Goal: Task Accomplishment & Management: Use online tool/utility

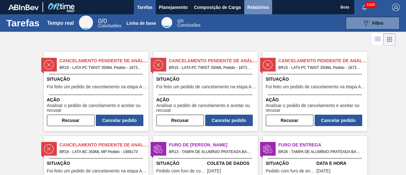
click at [261, 7] on font "Relatórios" at bounding box center [259, 7] width 22 height 5
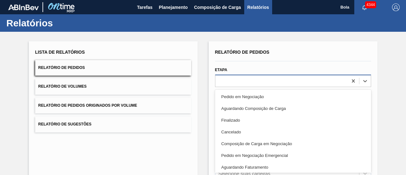
click at [251, 85] on div "option Pedido em Negociação focused, 1 of 20. 20 results available. Use Up and …" at bounding box center [293, 81] width 156 height 12
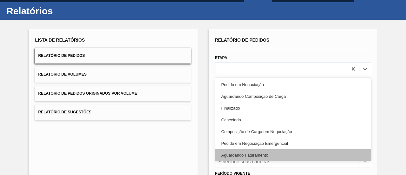
click at [263, 155] on font "Aguardando Faturamento" at bounding box center [245, 155] width 47 height 5
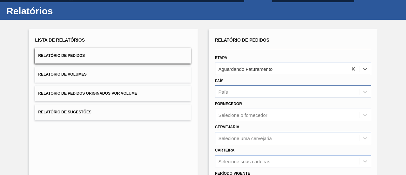
click at [248, 92] on div "País" at bounding box center [288, 91] width 144 height 9
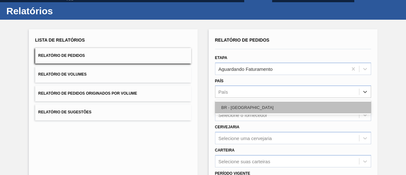
click at [247, 109] on div "BR - [GEOGRAPHIC_DATA]" at bounding box center [293, 108] width 156 height 12
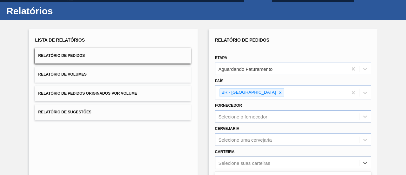
click at [229, 162] on div "option Adjuntos focused, 8 of 101. 101 results available. Use Up and Down to ch…" at bounding box center [293, 163] width 156 height 12
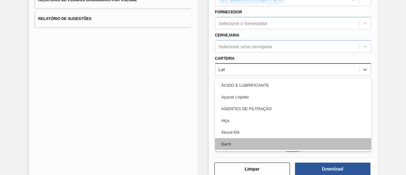
type input "La"
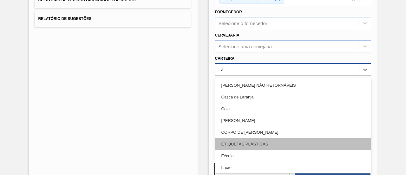
scroll to position [64, 0]
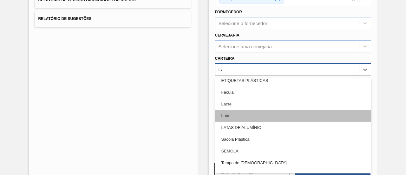
click at [242, 114] on div "Lata" at bounding box center [293, 116] width 156 height 12
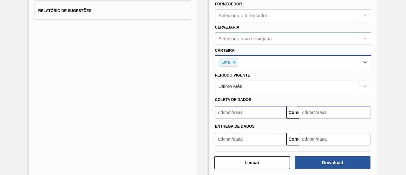
scroll to position [121, 0]
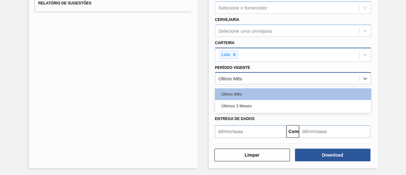
click at [248, 79] on div "Último Mês" at bounding box center [288, 78] width 144 height 9
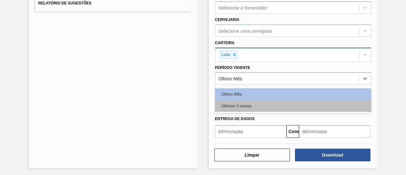
click at [248, 104] on font "Últimos 3 meses" at bounding box center [237, 106] width 30 height 5
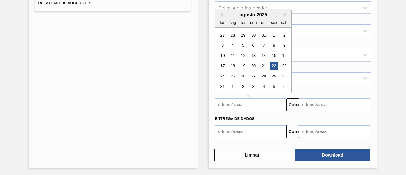
click at [246, 104] on input "text" at bounding box center [250, 104] width 71 height 13
click at [273, 66] on font "22" at bounding box center [274, 66] width 4 height 5
type input "[DATE]"
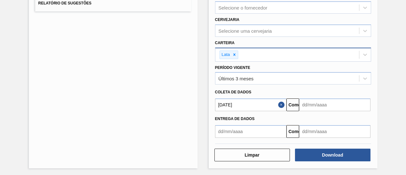
click at [305, 106] on input "text" at bounding box center [334, 104] width 71 height 13
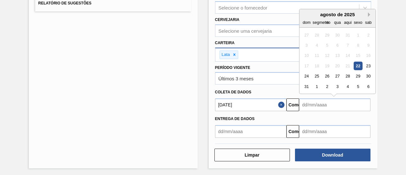
click at [368, 13] on button "Próximo mês" at bounding box center [370, 14] width 4 height 4
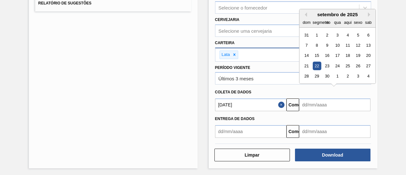
click at [316, 62] on div "22" at bounding box center [317, 66] width 9 height 9
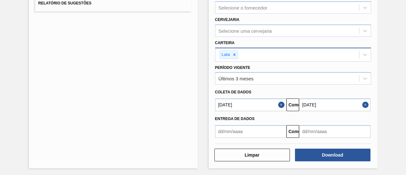
type input "[DATE]"
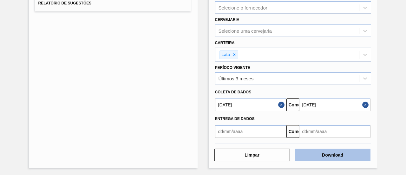
click at [313, 152] on button "Download" at bounding box center [333, 155] width 76 height 13
